Goal: Navigation & Orientation: Find specific page/section

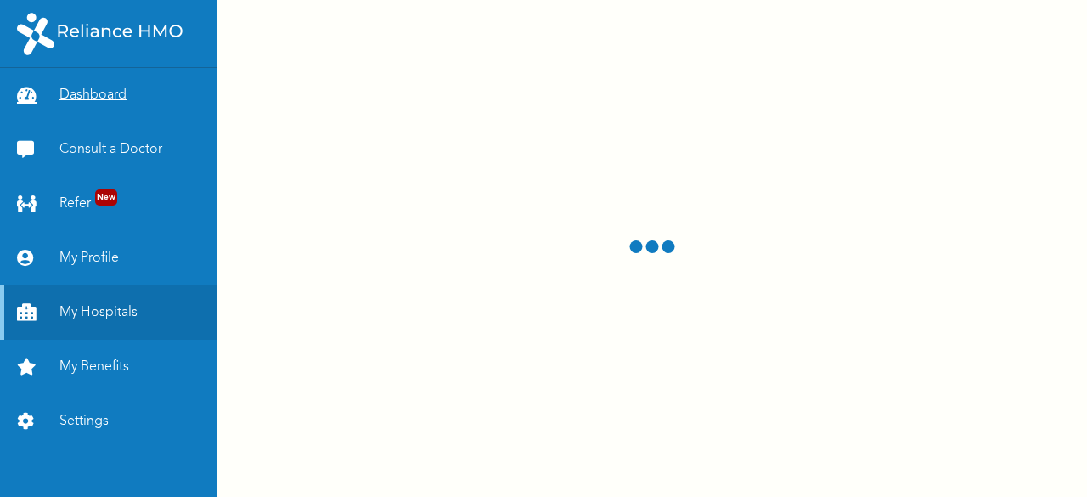
click at [155, 101] on link "Dashboard" at bounding box center [108, 95] width 217 height 54
